Goal: Information Seeking & Learning: Learn about a topic

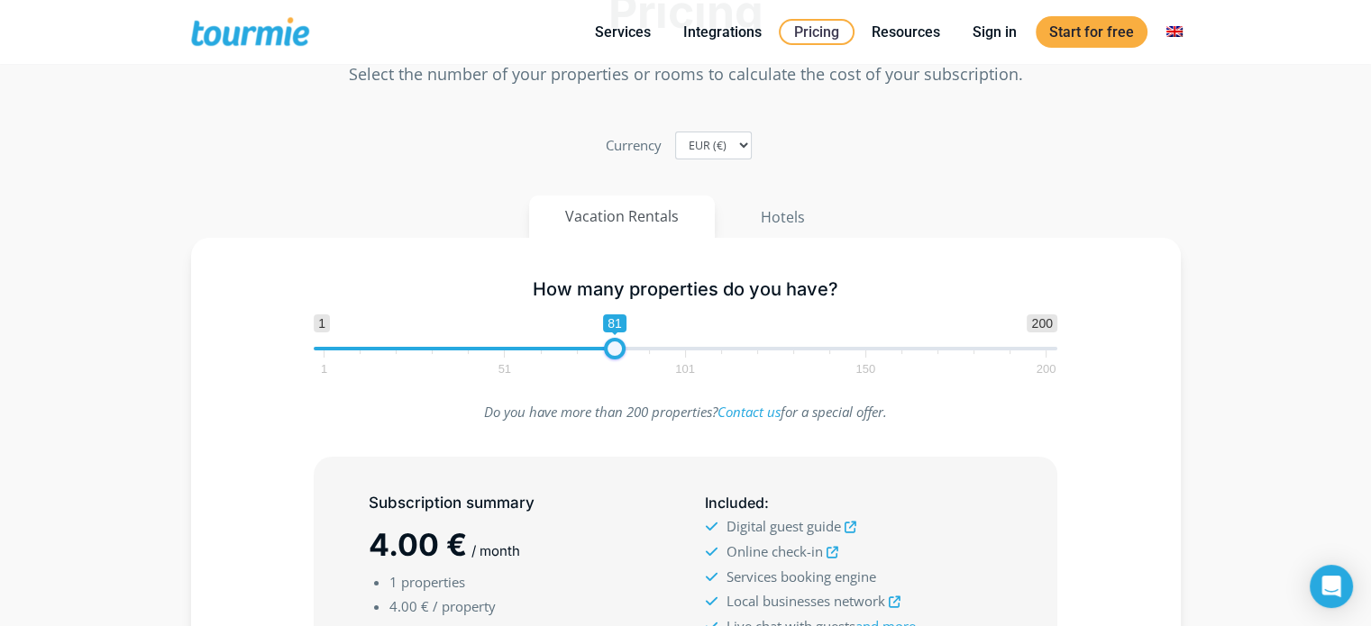
type input "80"
drag, startPoint x: 356, startPoint y: 353, endPoint x: 608, endPoint y: 381, distance: 253.9
click at [608, 381] on div "How many properties do you have? 1 200 0 0 80 1 51 101 150 200 80" at bounding box center [685, 323] width 781 height 117
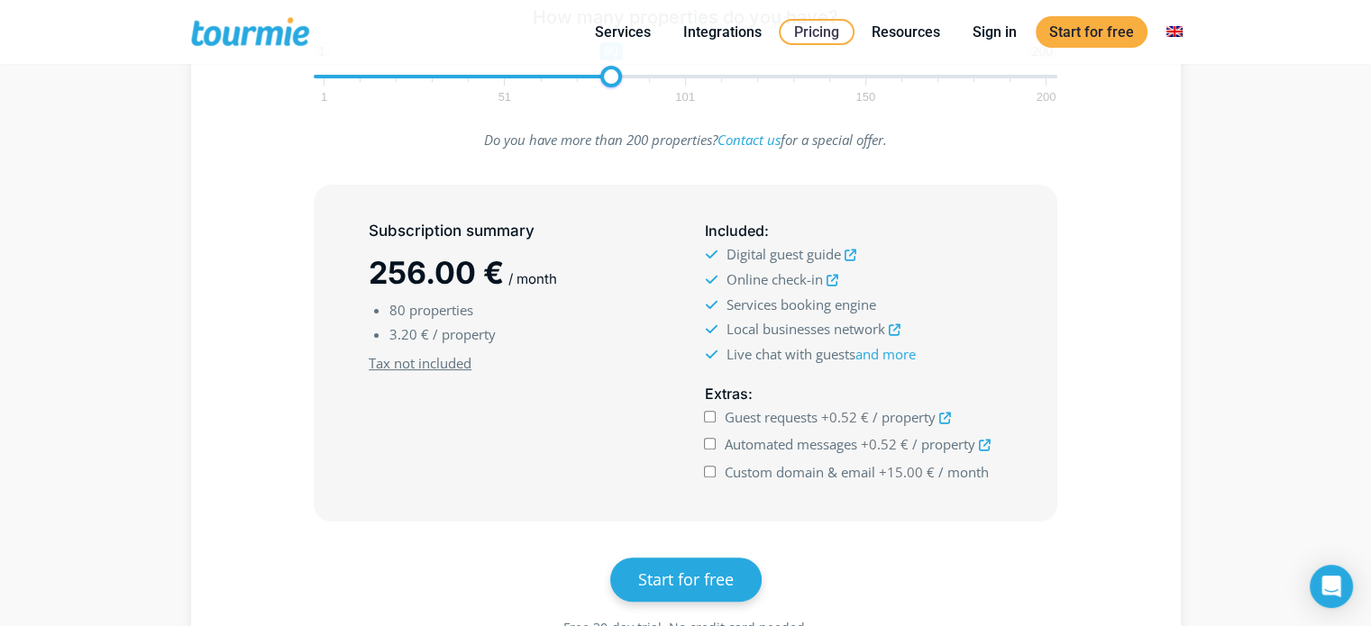
scroll to position [456, 0]
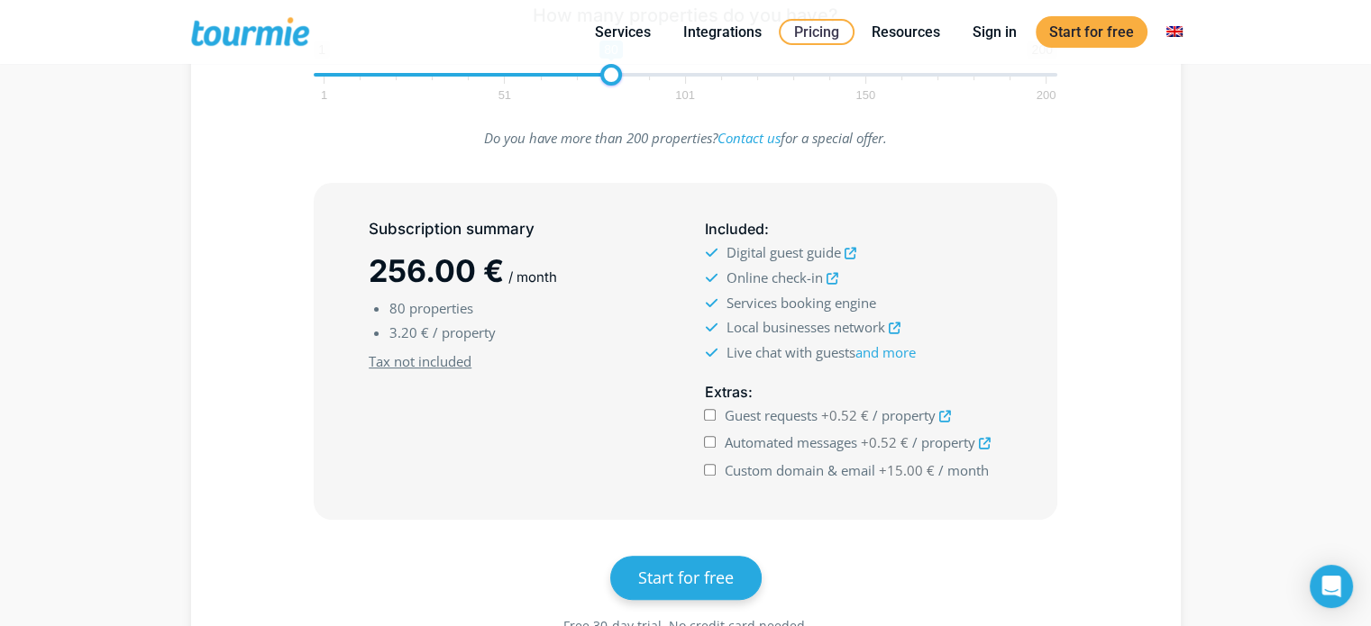
click at [707, 418] on input "Guest requests +0.52 € / property" at bounding box center [710, 415] width 12 height 12
checkbox input "true"
click at [713, 436] on input "Automated messages +0.52 € / property" at bounding box center [710, 442] width 12 height 12
checkbox input "true"
click at [709, 465] on input "Custom domain & email +15.00 € / month" at bounding box center [710, 470] width 12 height 12
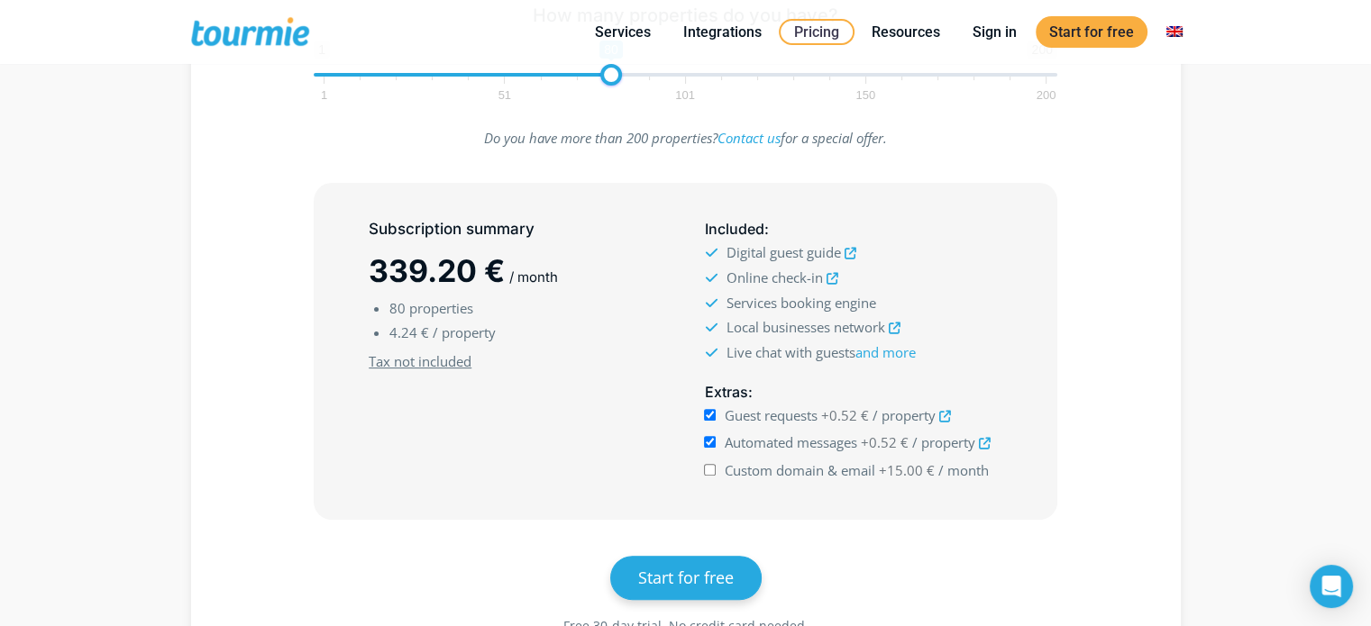
checkbox input "true"
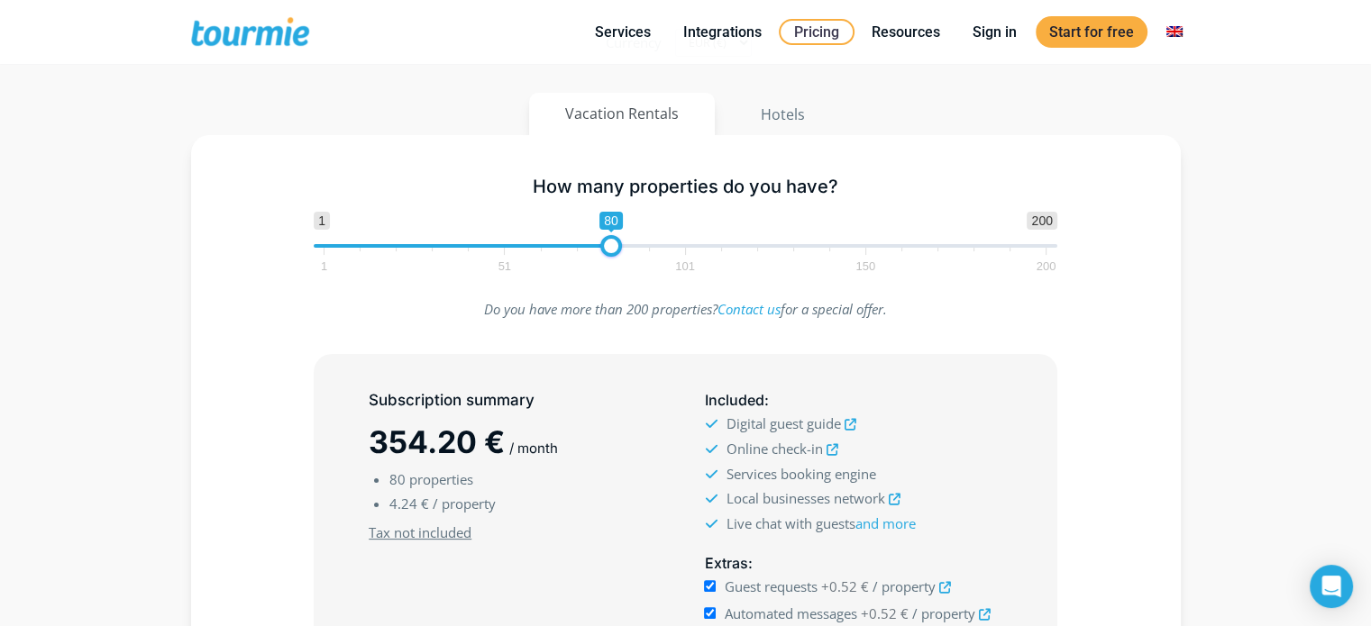
scroll to position [278, 0]
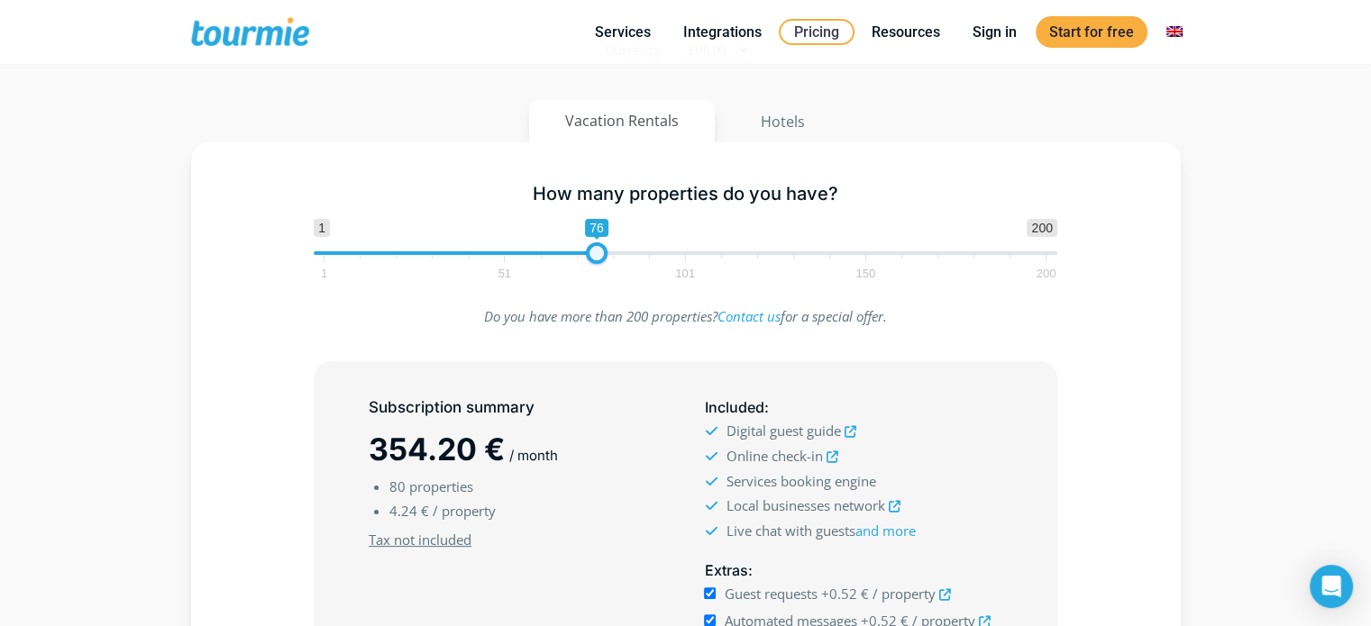
type input "78"
click at [600, 255] on span at bounding box center [604, 253] width 22 height 22
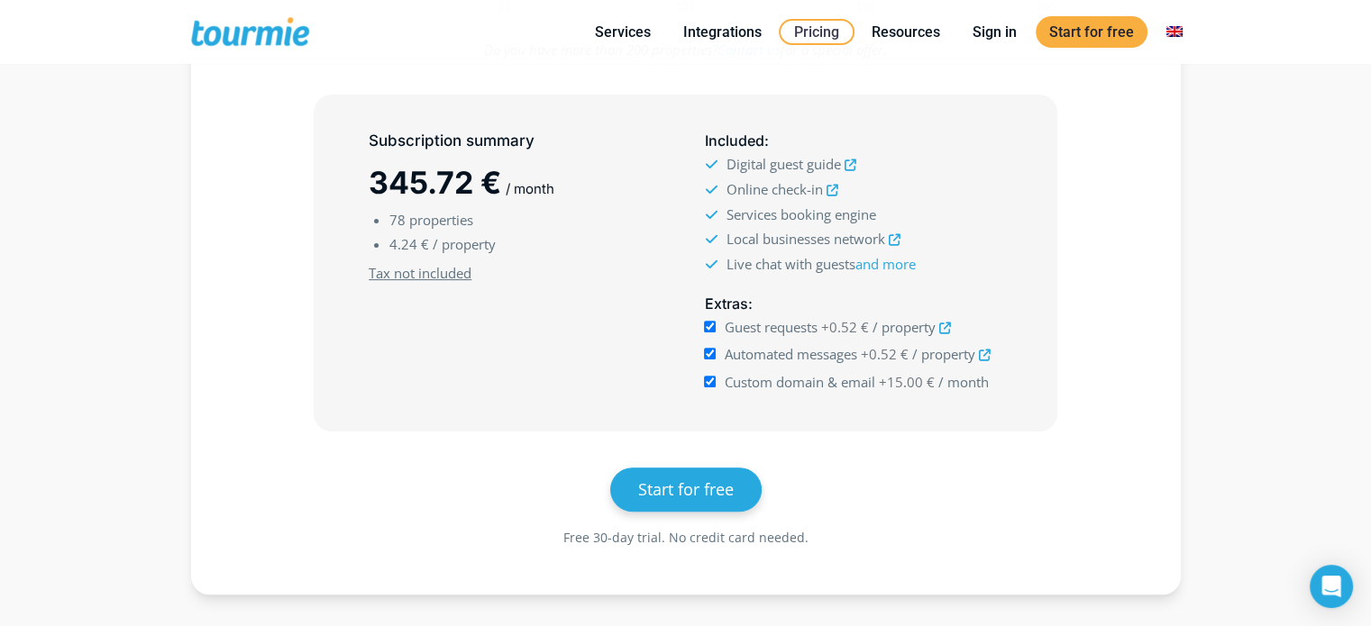
scroll to position [565, 0]
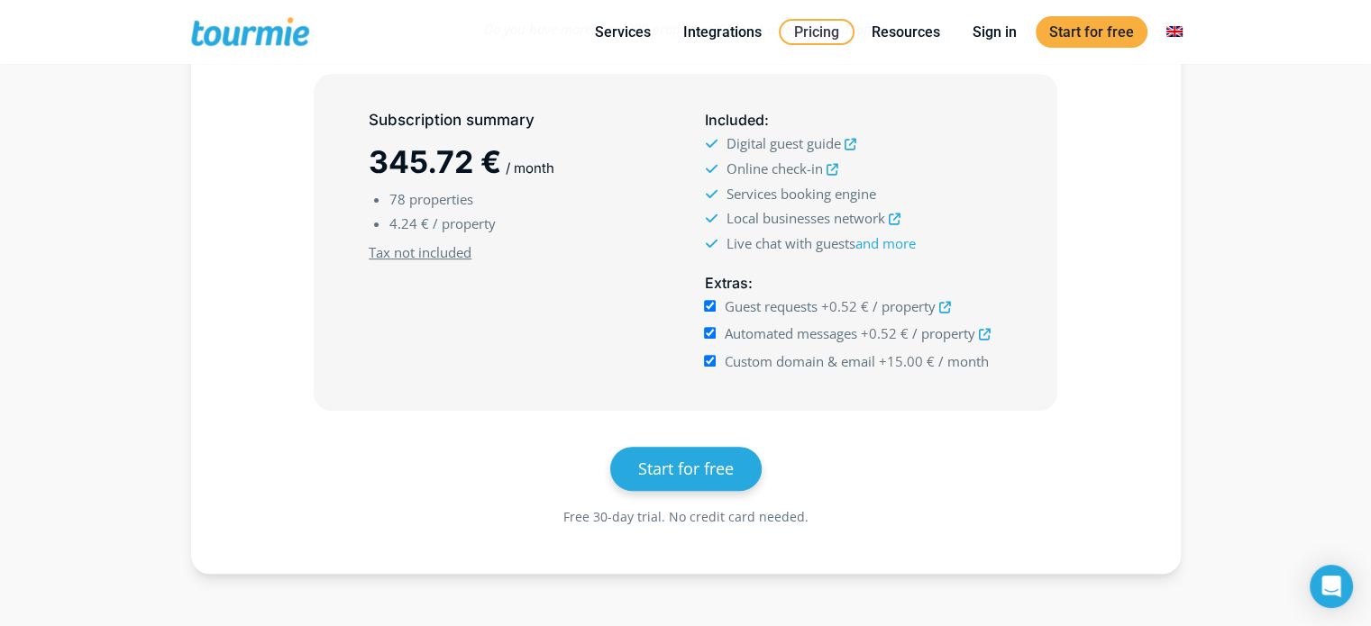
click at [703, 356] on div "Extras : Guest requests +0.52 € / property" at bounding box center [852, 324] width 335 height 118
click at [712, 356] on input "Custom domain & email +15.00 € / month" at bounding box center [710, 361] width 12 height 12
checkbox input "false"
click at [708, 331] on input "Automated messages +0.52 € / property" at bounding box center [710, 333] width 12 height 12
checkbox input "false"
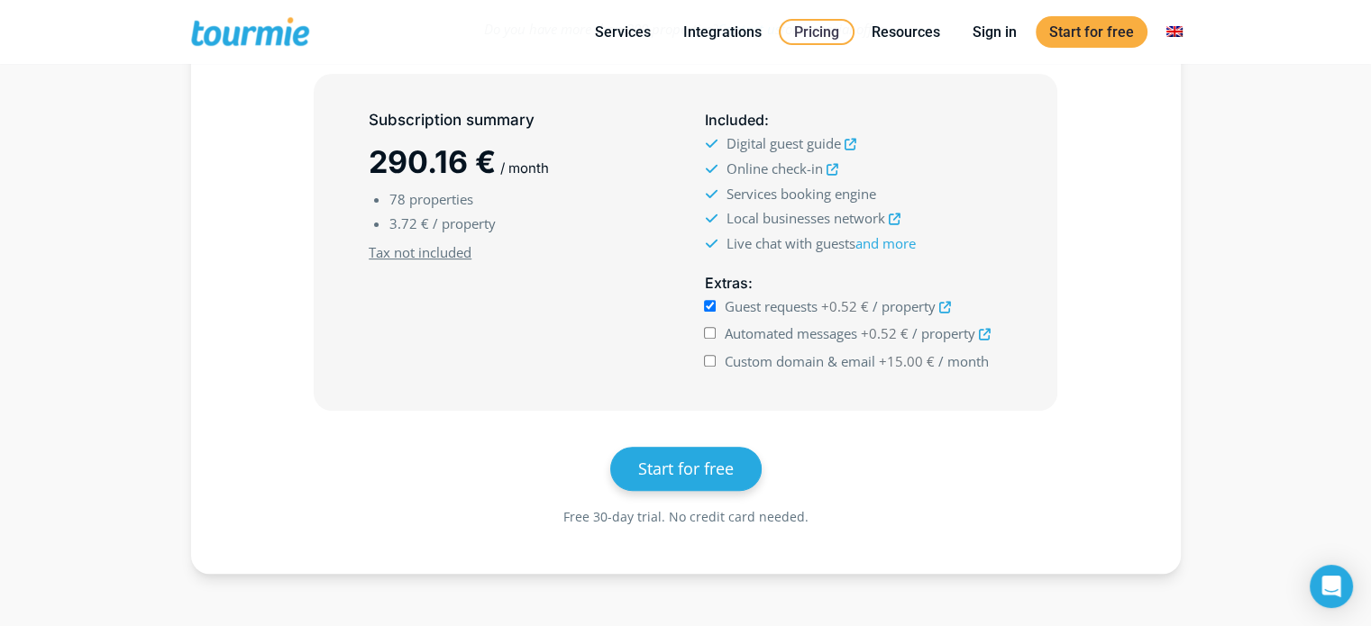
click at [708, 307] on input "Guest requests +0.52 € / property" at bounding box center [710, 306] width 12 height 12
checkbox input "false"
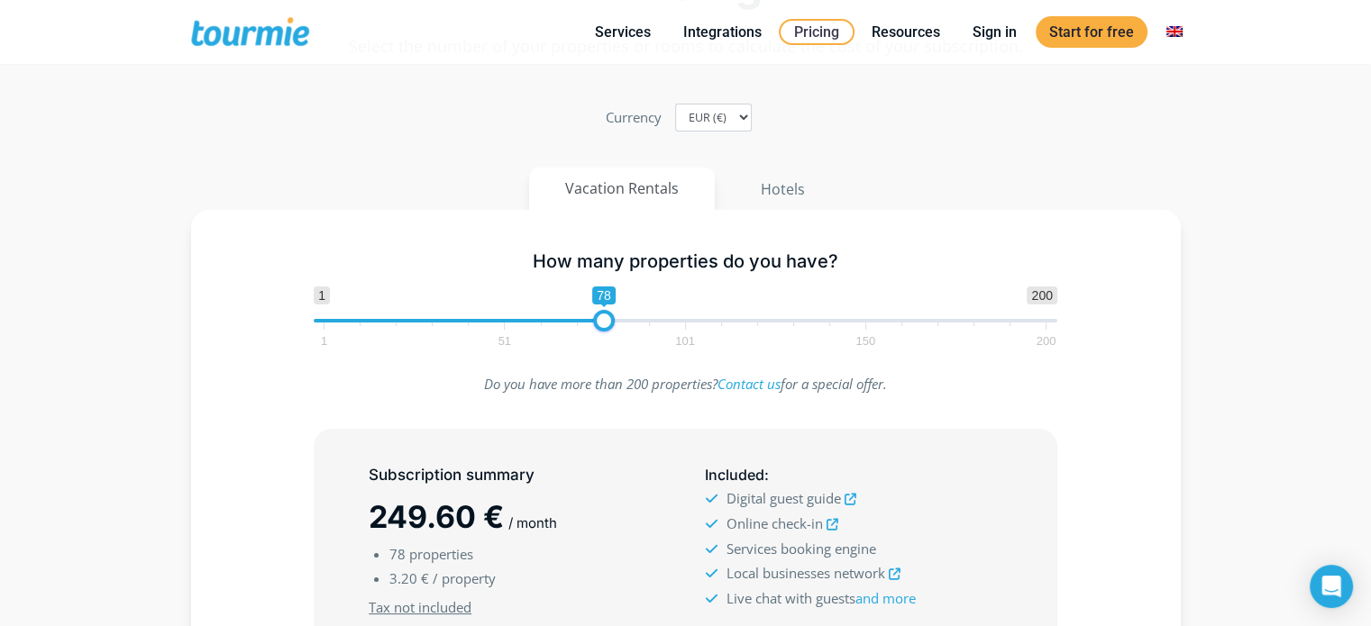
scroll to position [209, 0]
click at [610, 325] on span at bounding box center [611, 322] width 22 height 22
drag, startPoint x: 609, startPoint y: 325, endPoint x: 289, endPoint y: 282, distance: 322.8
click at [289, 282] on div "How many properties do you have? 1 200 0 0 1 1 51 101 150 200 1" at bounding box center [685, 296] width 937 height 117
type input "81"
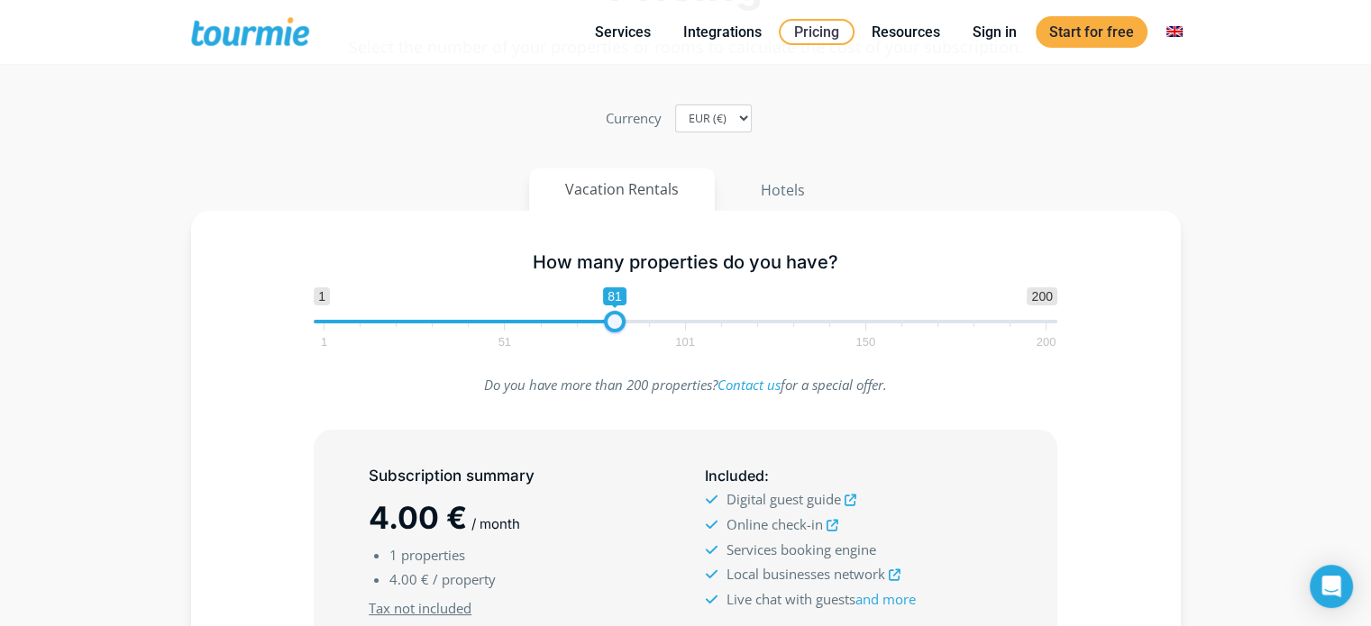
drag, startPoint x: 351, startPoint y: 327, endPoint x: 616, endPoint y: 360, distance: 267.0
click at [616, 360] on div "How many properties do you have? 1 200 0 0 81 1 51 101 150 200 81 Do you have m…" at bounding box center [685, 570] width 989 height 719
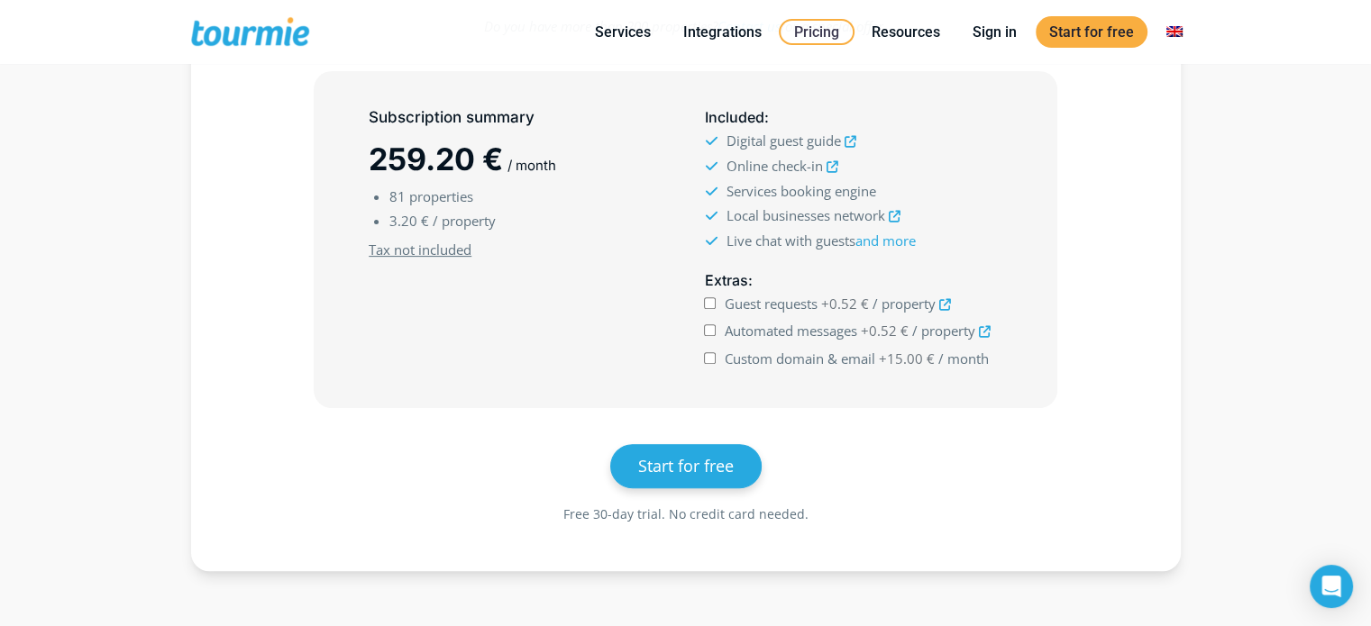
scroll to position [569, 0]
click at [707, 299] on input "Guest requests +0.52 € / property" at bounding box center [710, 302] width 12 height 12
checkbox input "true"
click at [707, 324] on input "Automated messages +0.52 € / property" at bounding box center [710, 330] width 12 height 12
checkbox input "true"
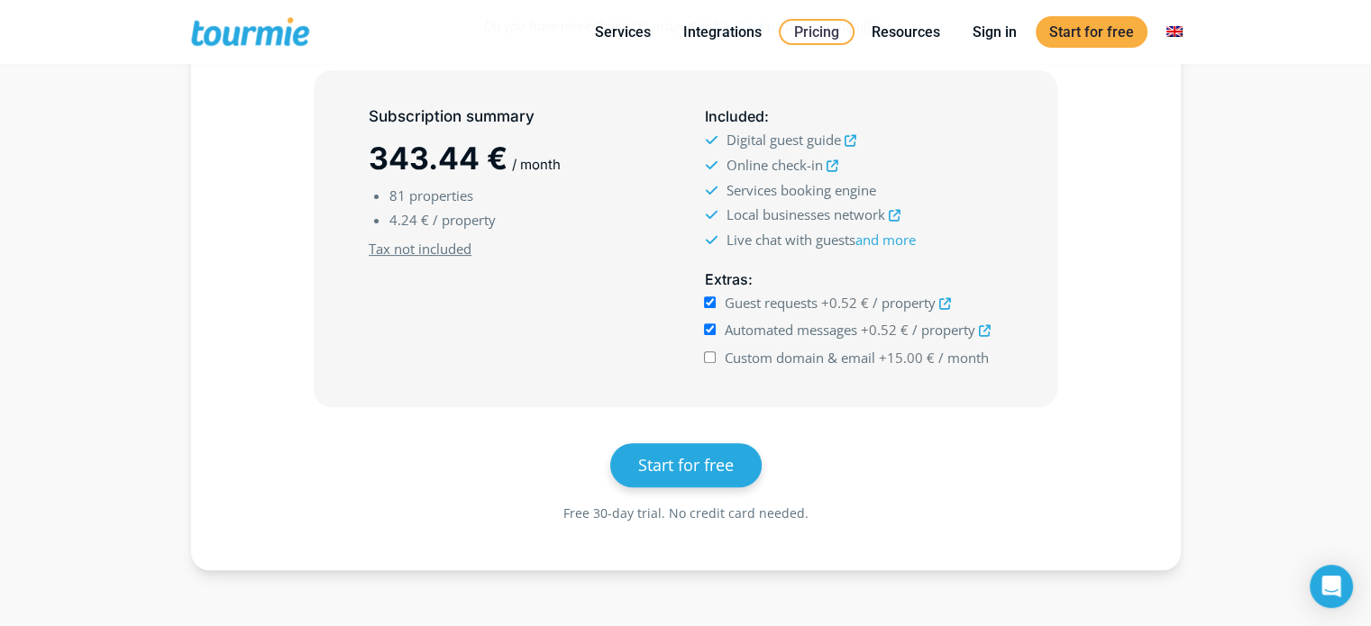
click at [714, 351] on input "Custom domain & email +15.00 € / month" at bounding box center [710, 357] width 12 height 12
checkbox input "true"
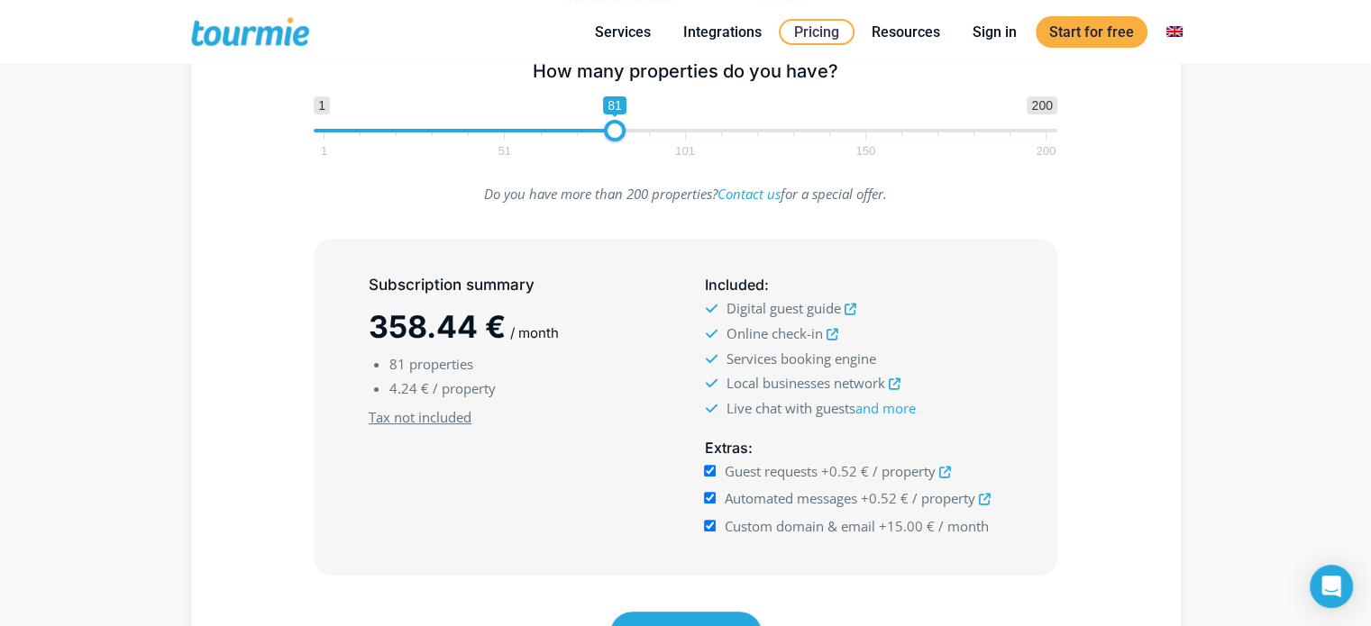
scroll to position [392, 0]
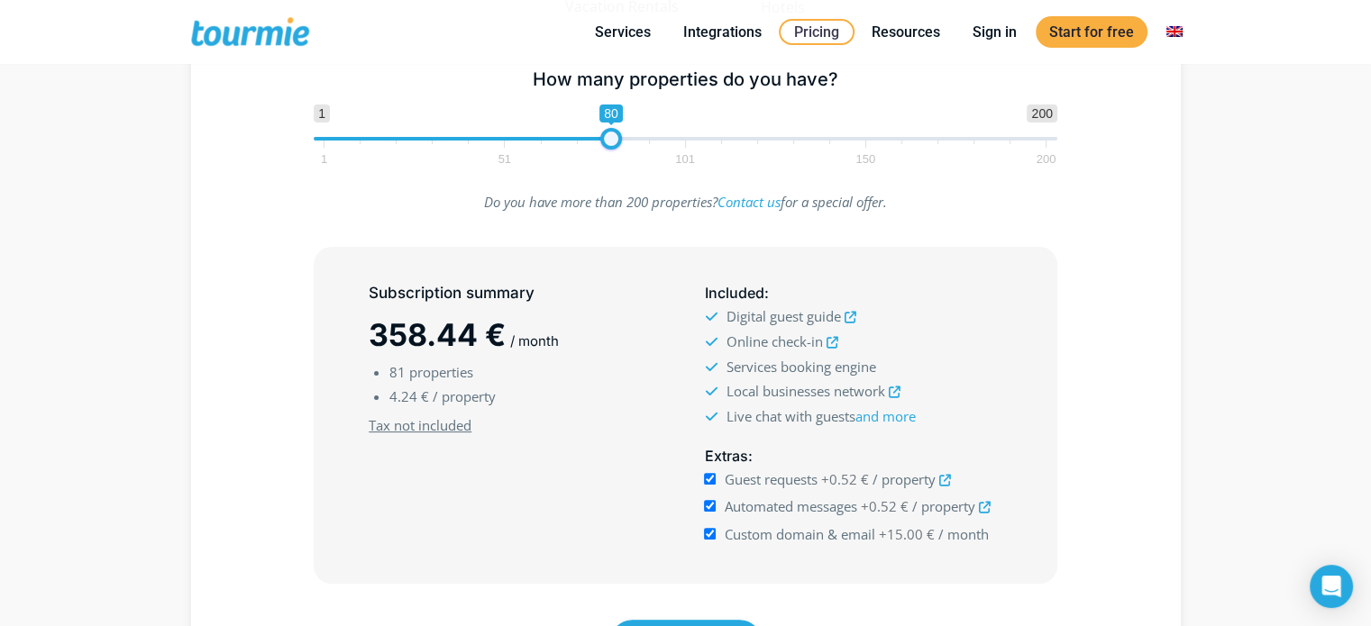
click at [613, 139] on span at bounding box center [611, 139] width 22 height 22
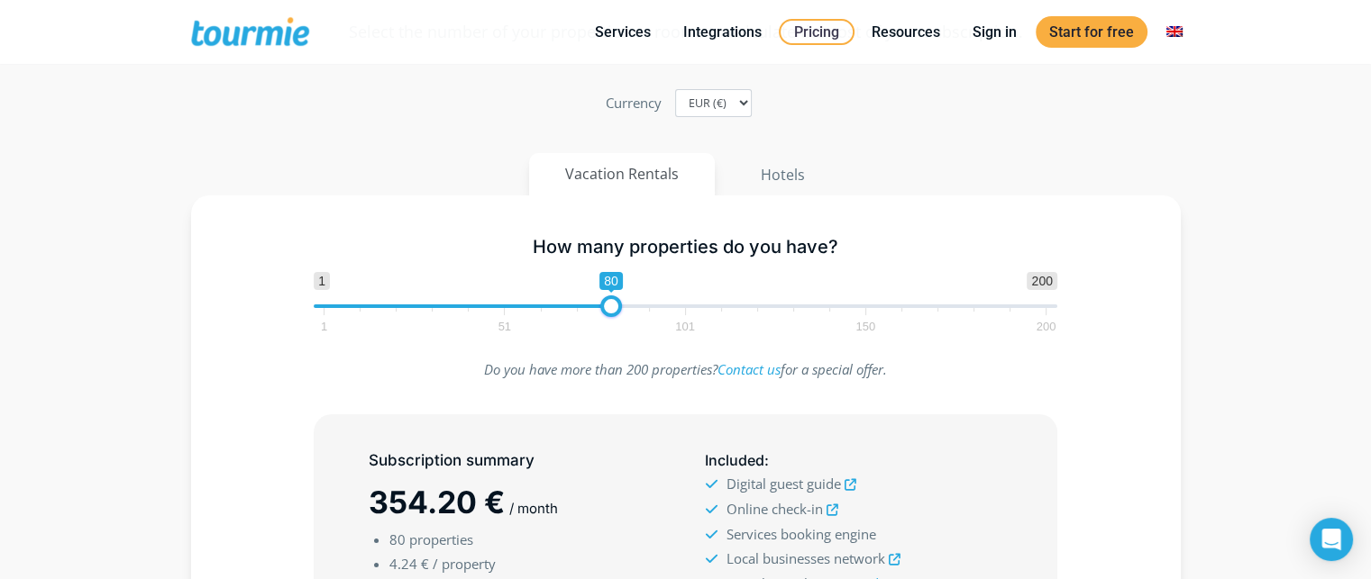
scroll to position [173, 0]
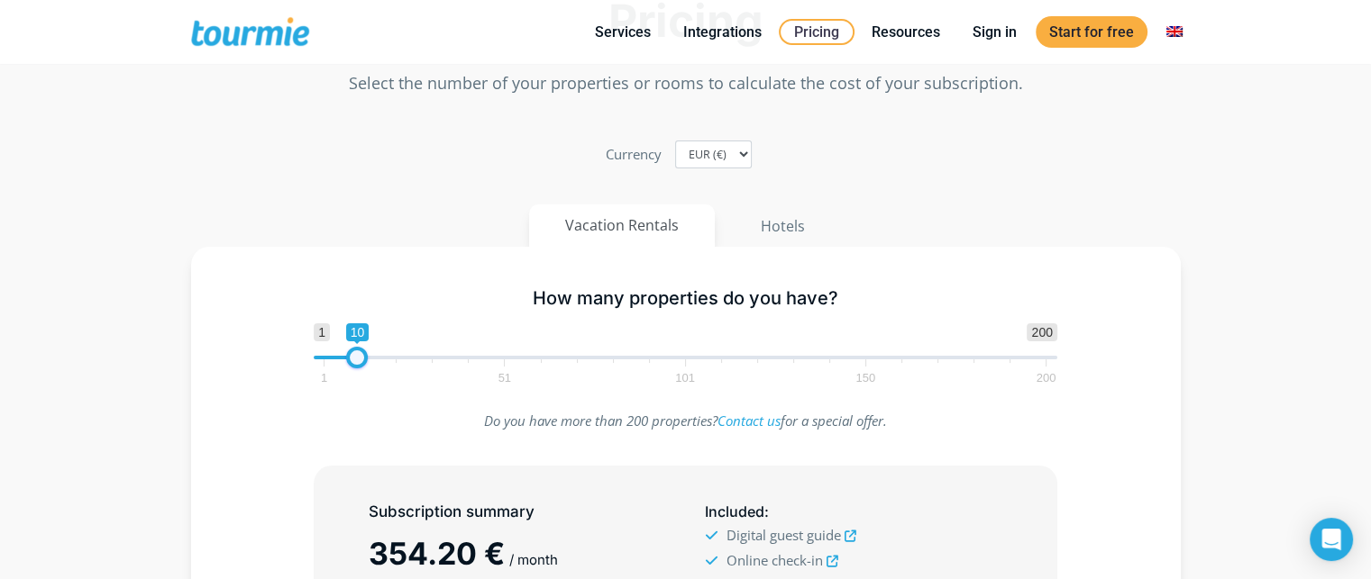
type input "9"
drag, startPoint x: 610, startPoint y: 360, endPoint x: 353, endPoint y: 365, distance: 256.9
click at [353, 365] on span at bounding box center [353, 358] width 22 height 22
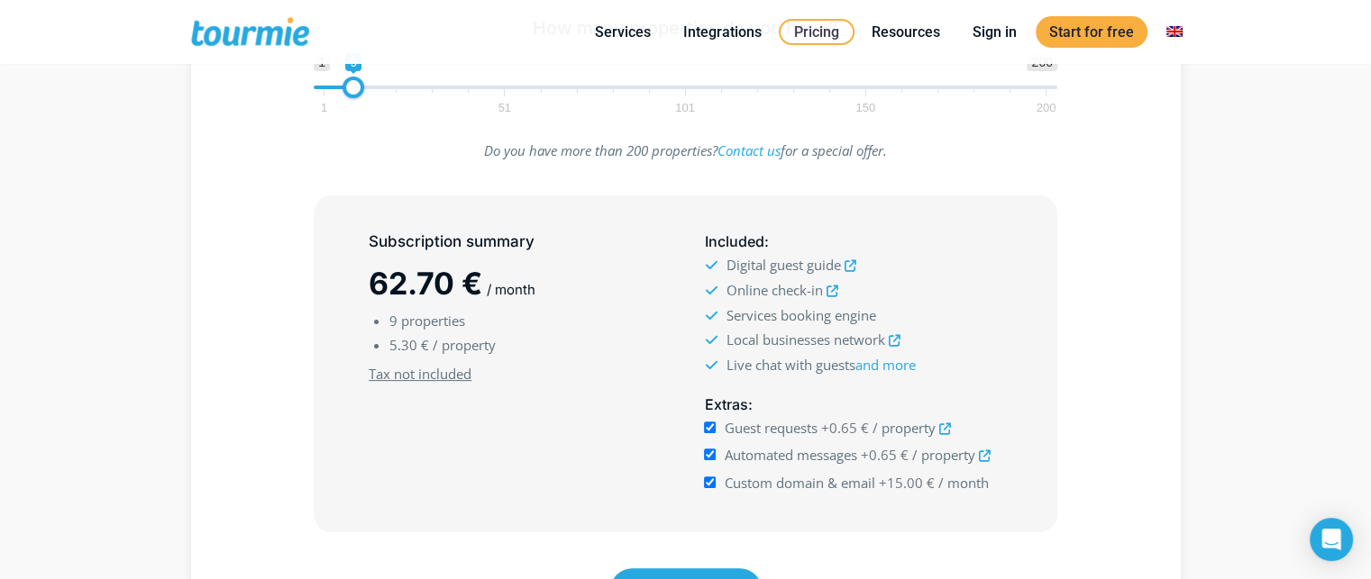
scroll to position [443, 0]
click at [707, 478] on input "Custom domain & email +15.00 € / month" at bounding box center [710, 483] width 12 height 12
checkbox input "false"
click at [710, 450] on input "Automated messages +0.65 € / property" at bounding box center [710, 455] width 12 height 12
checkbox input "false"
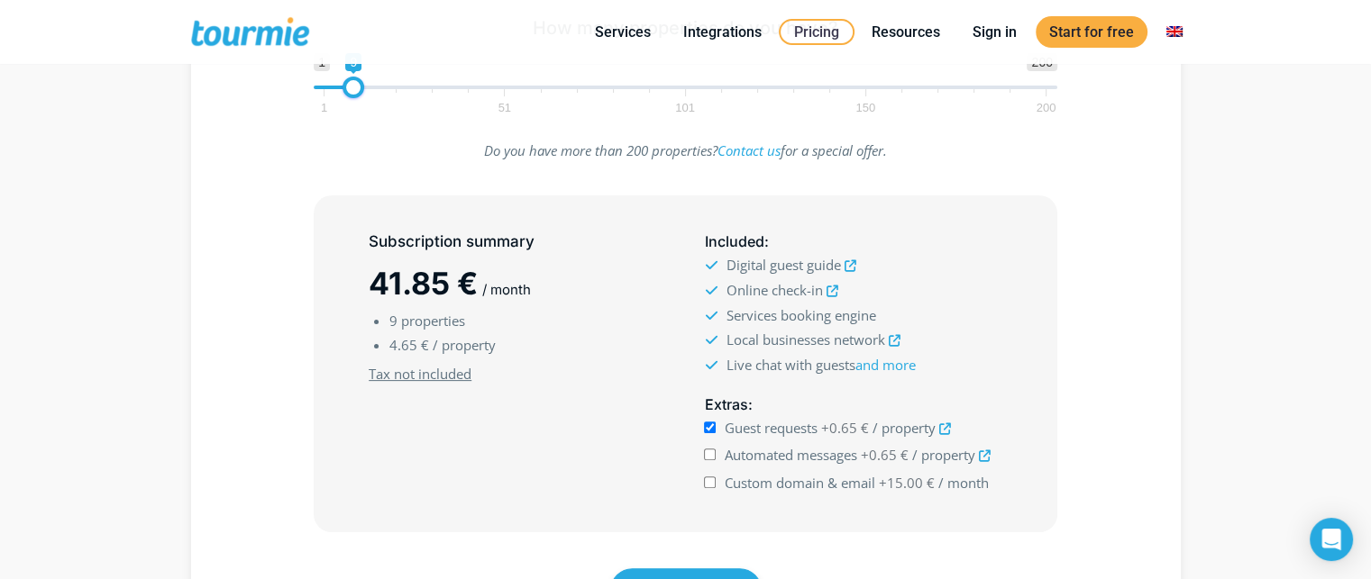
click at [714, 426] on input "Guest requests +0.65 € / property" at bounding box center [710, 428] width 12 height 12
drag, startPoint x: 707, startPoint y: 424, endPoint x: 715, endPoint y: 435, distance: 13.0
click at [708, 424] on input "Guest requests +0.65 € / property" at bounding box center [710, 428] width 12 height 12
checkbox input "true"
click at [707, 449] on input "Automated messages +0.65 € / property" at bounding box center [710, 455] width 12 height 12
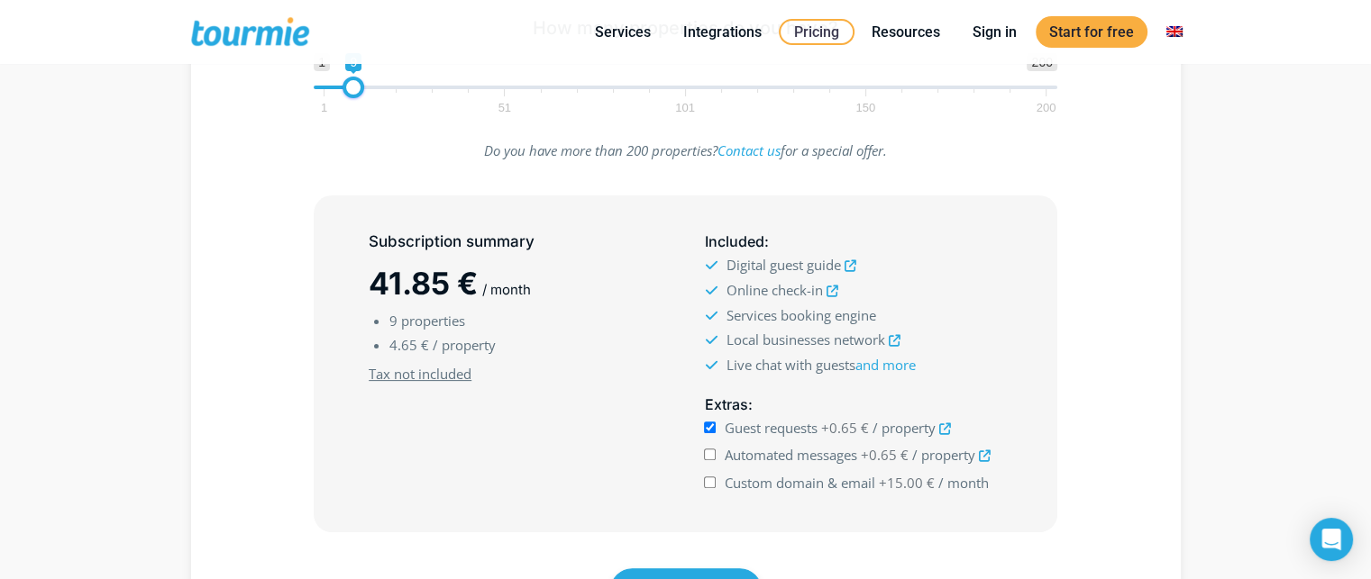
checkbox input "true"
